Goal: Download file/media

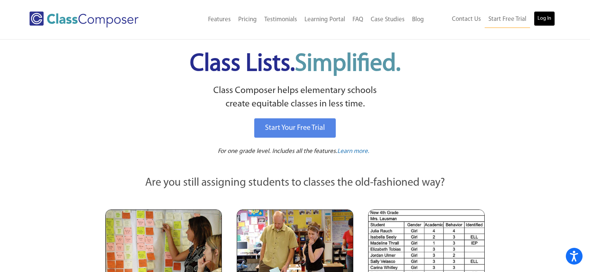
click at [542, 17] on link "Log In" at bounding box center [544, 18] width 21 height 15
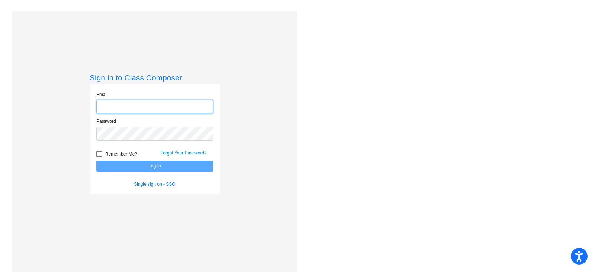
type input "bguappone@stpeterschools.org"
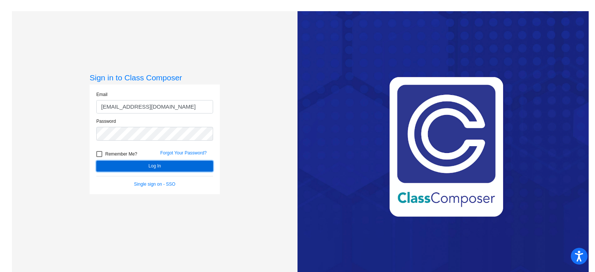
click at [154, 167] on button "Log In" at bounding box center [154, 166] width 117 height 11
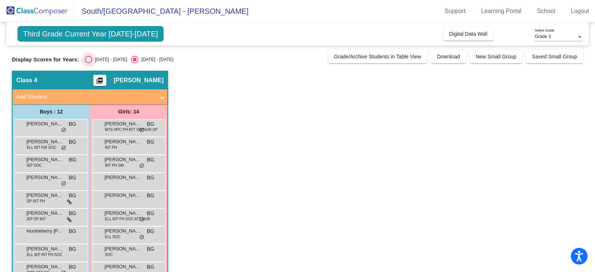
click at [89, 60] on div "Select an option" at bounding box center [88, 59] width 7 height 7
click at [89, 63] on input "2024 - 2025" at bounding box center [88, 63] width 0 height 0
radio input "true"
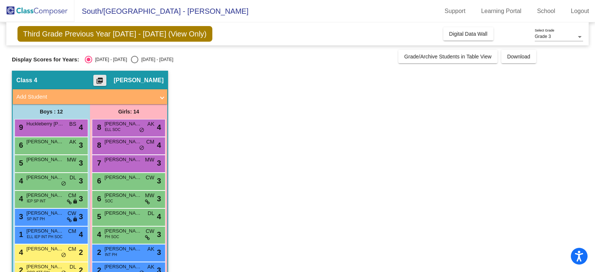
click at [98, 78] on mat-icon "picture_as_pdf" at bounding box center [99, 82] width 9 height 10
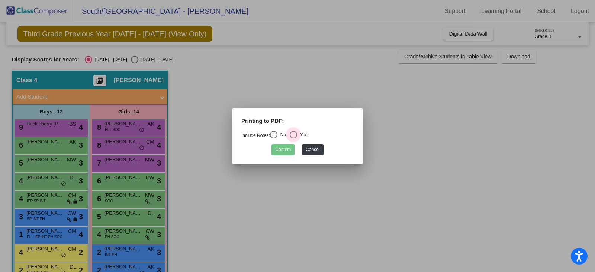
click at [297, 132] on div "Select an option" at bounding box center [293, 134] width 7 height 7
click at [294, 138] on input "Yes" at bounding box center [293, 138] width 0 height 0
radio input "true"
click at [282, 149] on button "Confirm" at bounding box center [283, 149] width 23 height 11
